Goal: Information Seeking & Learning: Learn about a topic

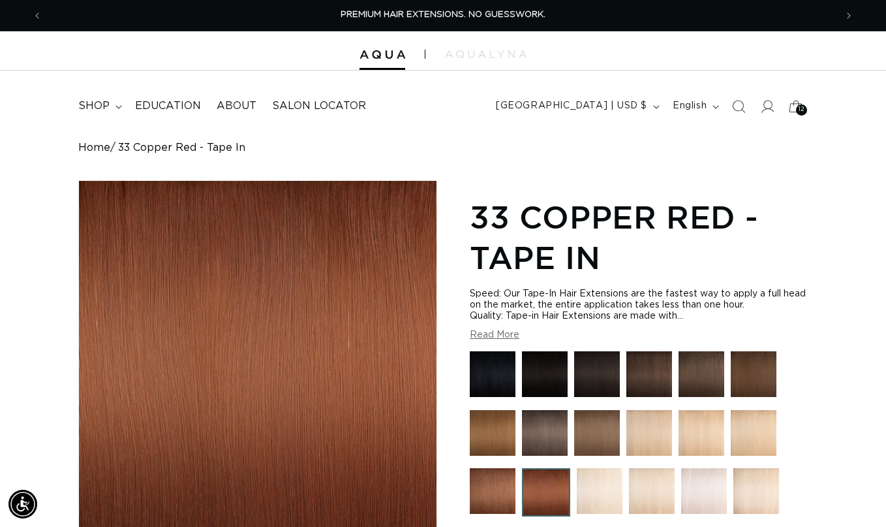
click at [617, 483] on img at bounding box center [600, 491] width 46 height 46
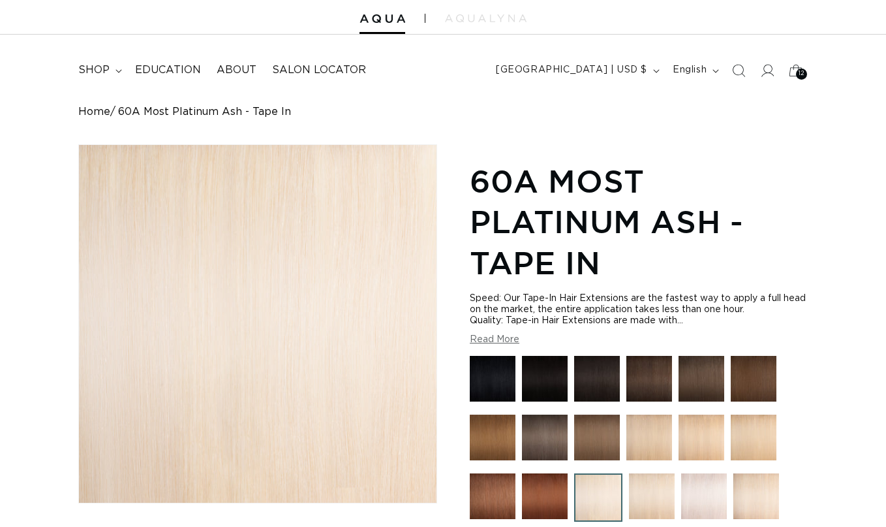
scroll to position [110, 0]
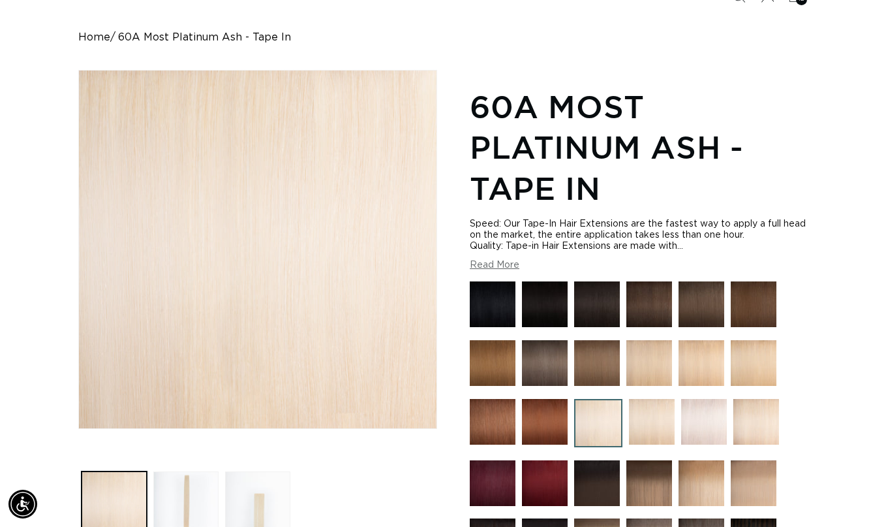
click at [651, 431] on img at bounding box center [652, 422] width 46 height 46
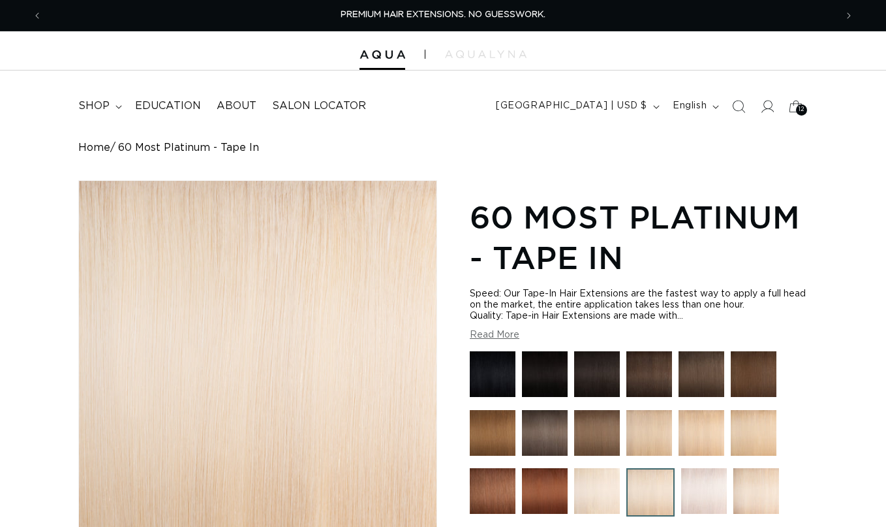
click at [697, 494] on img at bounding box center [704, 491] width 46 height 46
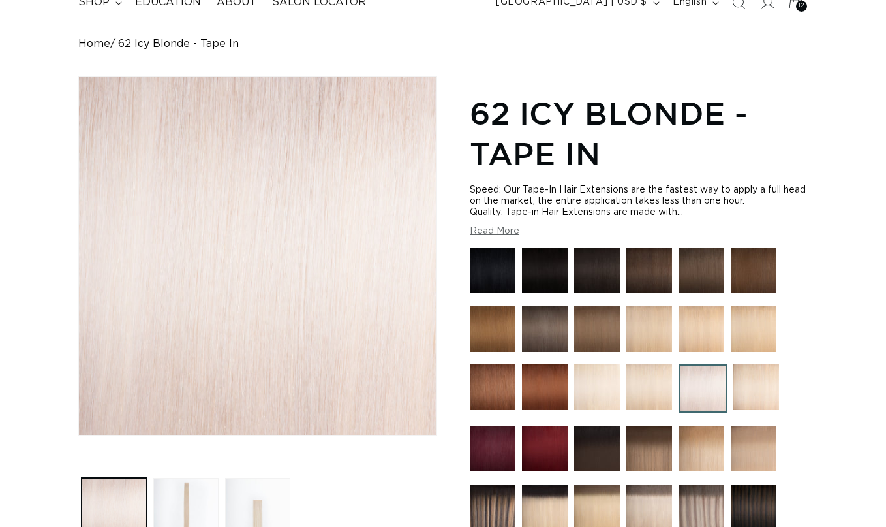
scroll to position [108, 0]
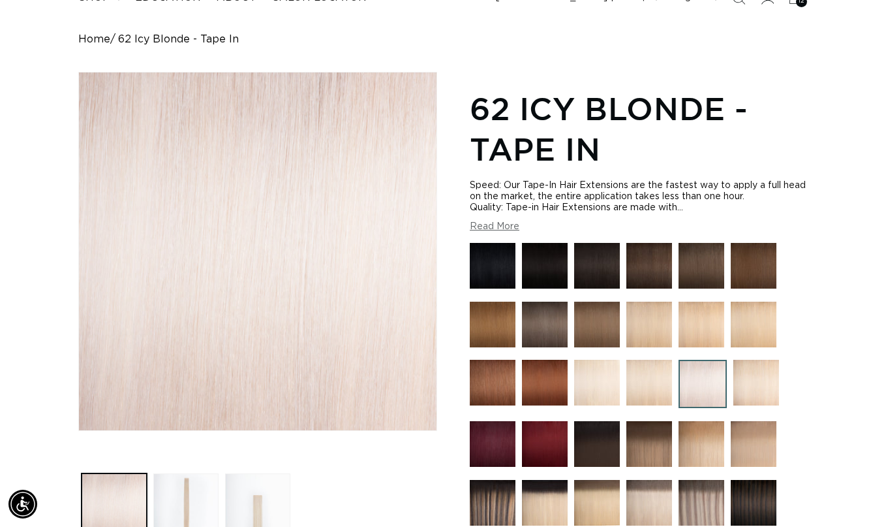
click at [753, 386] on img at bounding box center [757, 383] width 46 height 46
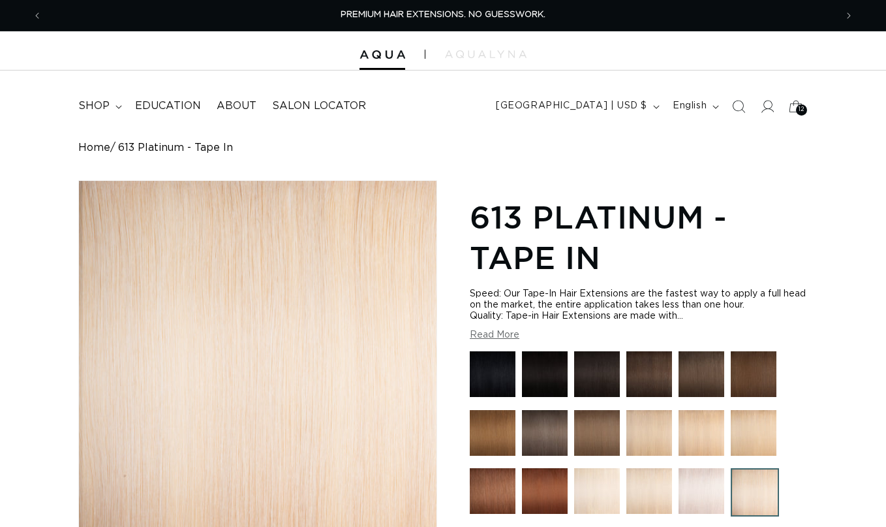
click at [693, 482] on img at bounding box center [702, 491] width 46 height 46
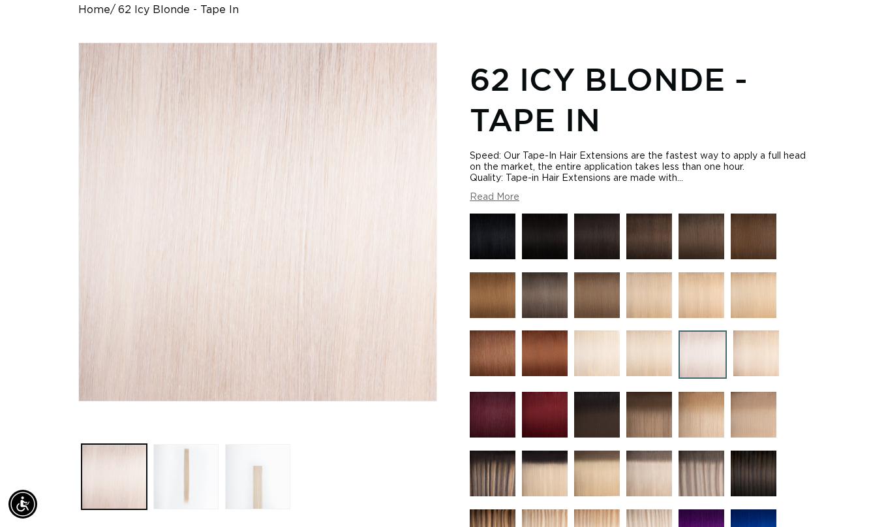
scroll to position [139, 0]
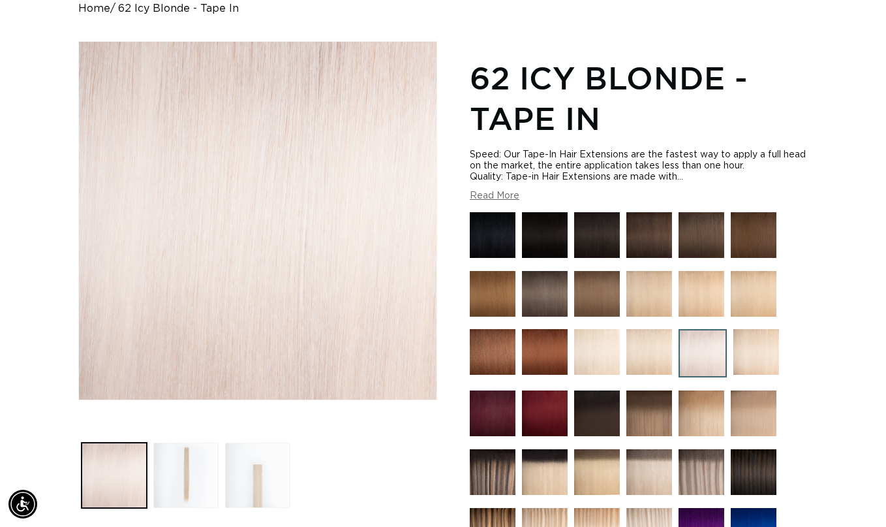
click at [691, 477] on img at bounding box center [702, 472] width 46 height 46
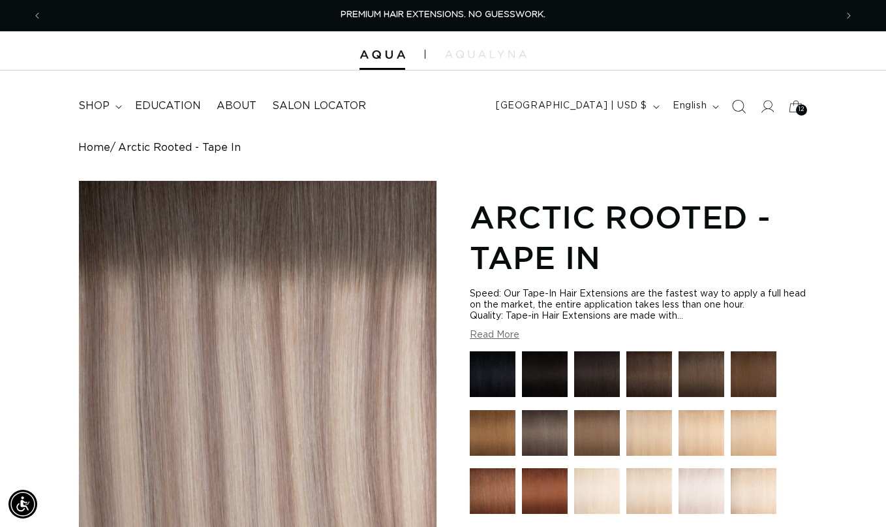
click at [743, 106] on icon "Search" at bounding box center [740, 107] width 14 height 14
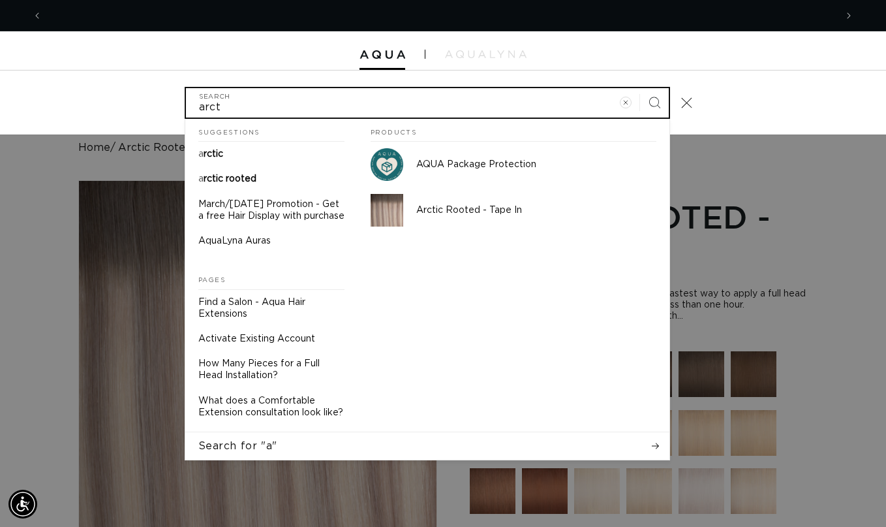
scroll to position [0, 794]
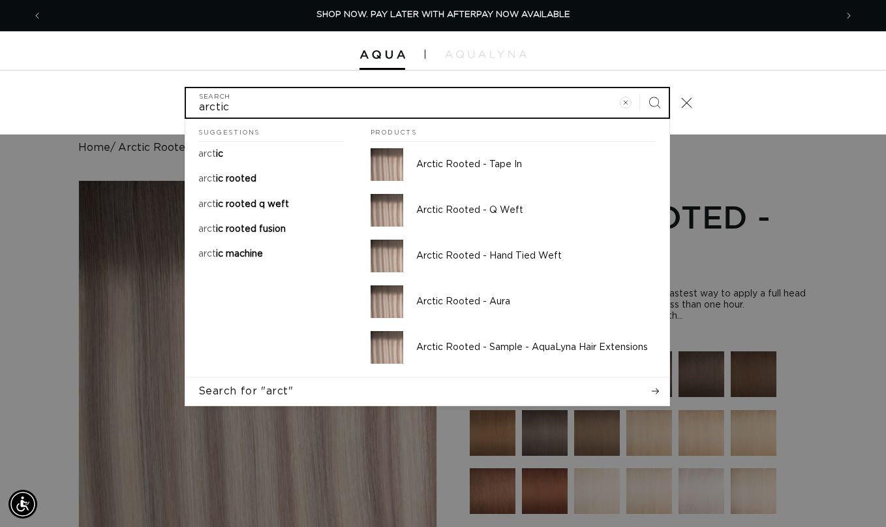
type input "arctic"
click at [640, 88] on button "Search" at bounding box center [654, 102] width 29 height 29
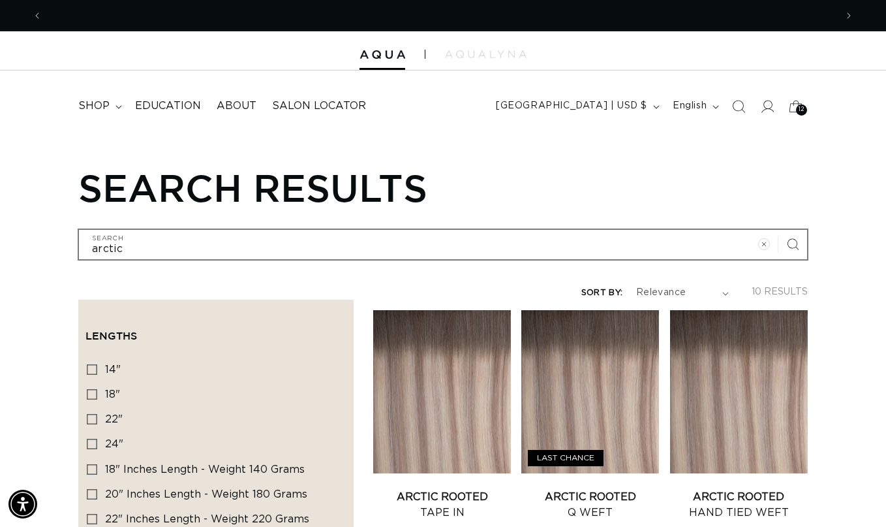
scroll to position [0, 1587]
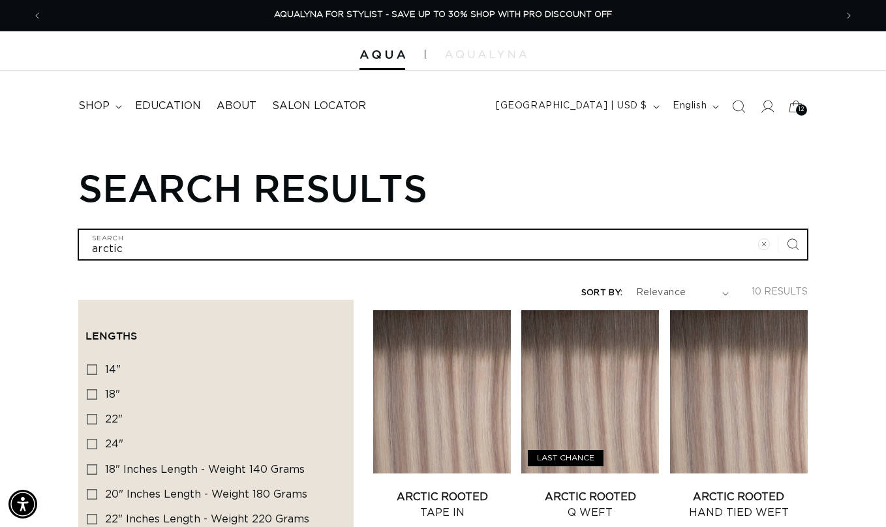
click at [159, 234] on input "arctic" at bounding box center [443, 244] width 728 height 29
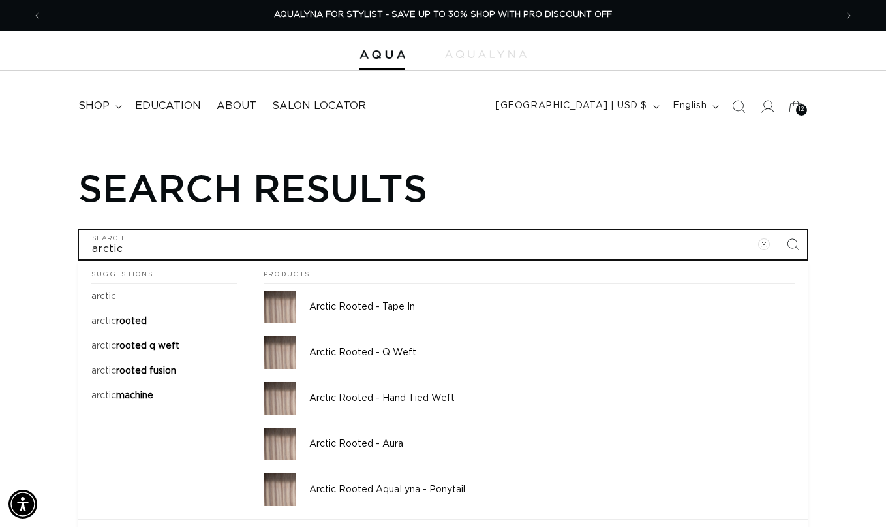
click at [142, 241] on input "arctic" at bounding box center [443, 244] width 728 height 29
type input "arctic"
type input "arctic d"
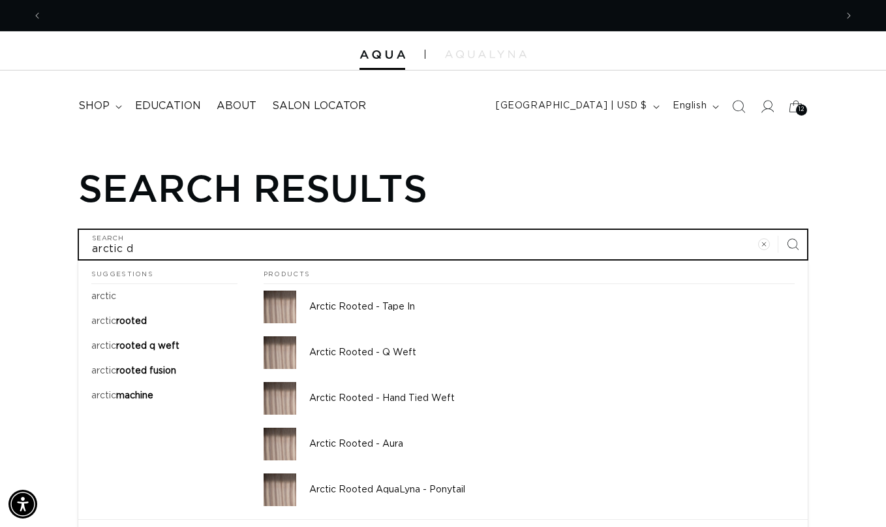
type input "arctic du"
type input "arctic duo"
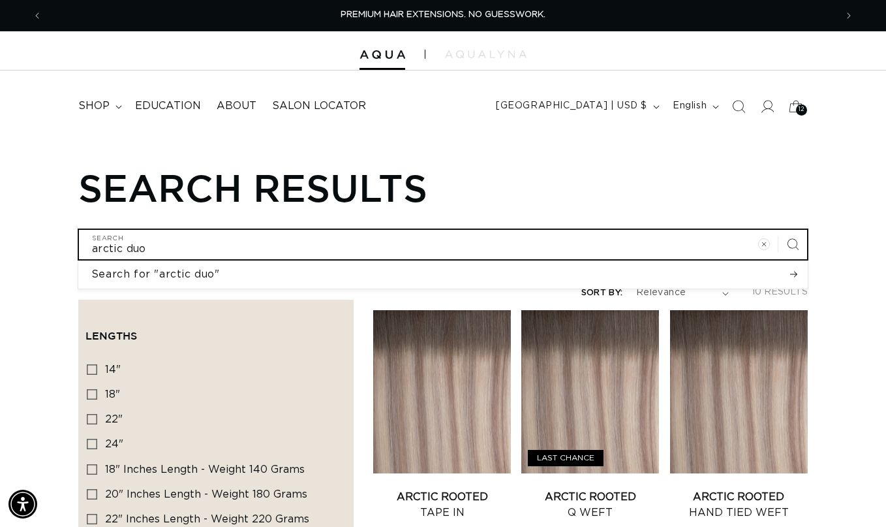
type input "arctic duo"
click at [78, 260] on button "Search for "arctic duo"" at bounding box center [443, 273] width 730 height 27
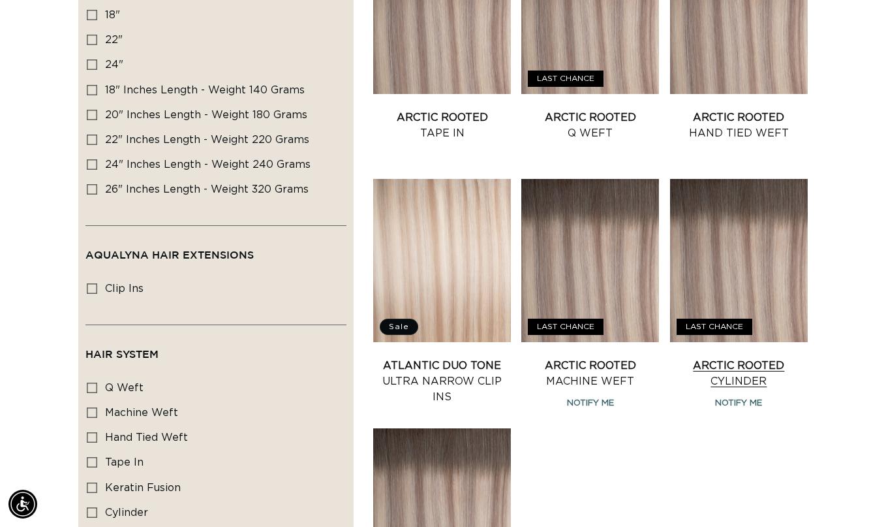
scroll to position [0, 794]
click at [627, 110] on link "Arctic Rooted Q Weft" at bounding box center [590, 125] width 138 height 31
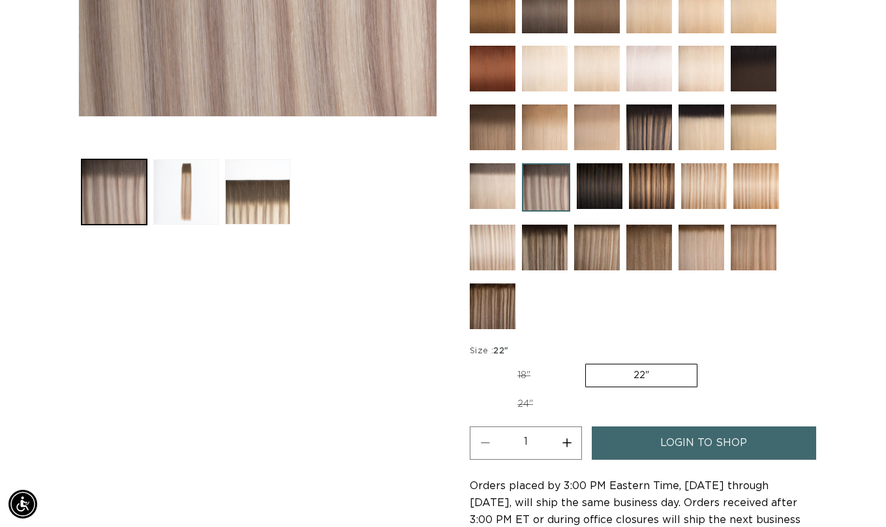
scroll to position [0, 1587]
